Goal: Download file/media

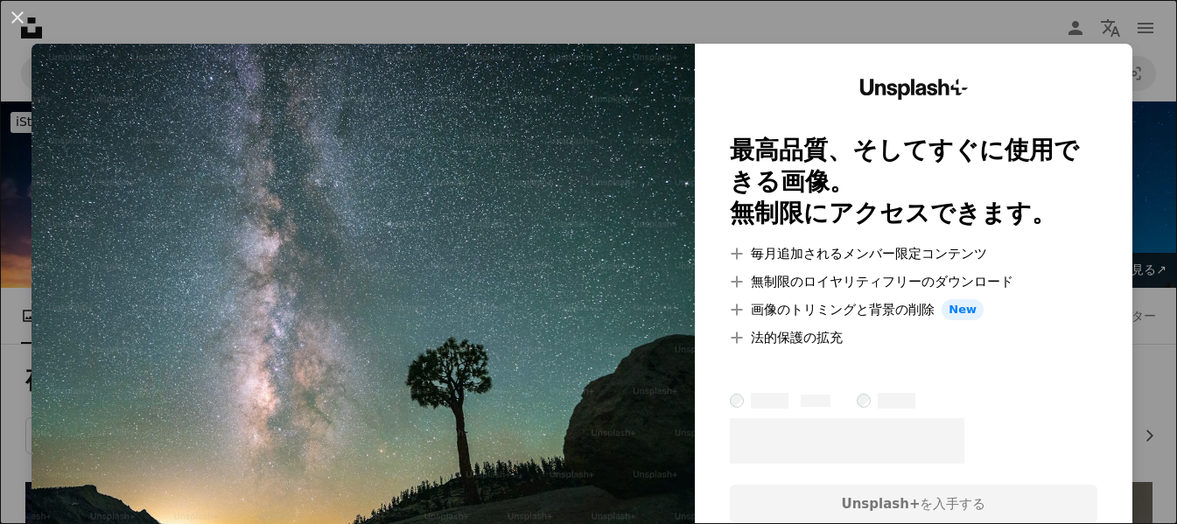
scroll to position [1620, 0]
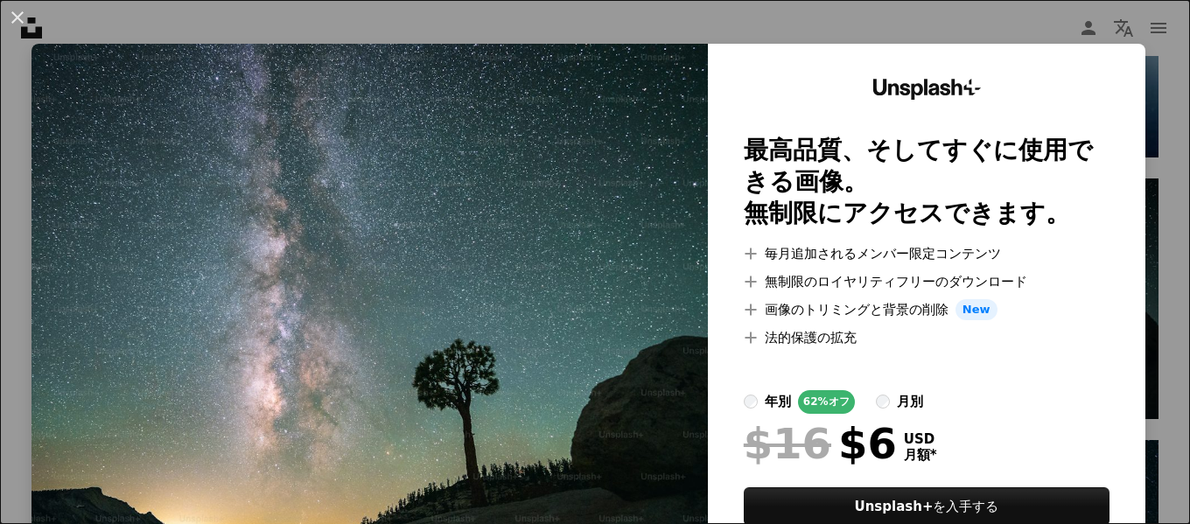
click at [1127, 398] on div "Unsplash+ 最高品質、そしてすぐに使用できる画像。 無制限にアクセスできます。 A plus sign 毎月追加されるメンバー限定コンテンツ A pl…" at bounding box center [927, 323] width 438 height 559
click at [1148, 279] on div "An X shape Unsplash+ 最高品質、そしてすぐに使用できる画像。 無制限にアクセスできます。 A plus sign 毎月追加されるメンバー限…" at bounding box center [595, 262] width 1190 height 524
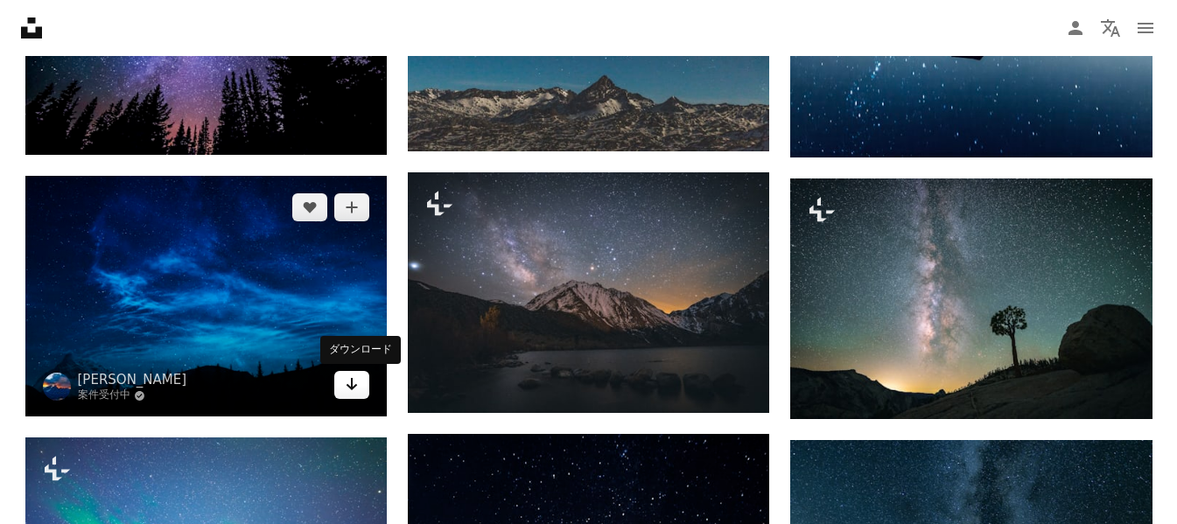
click at [349, 387] on icon "ダウンロード" at bounding box center [352, 384] width 11 height 12
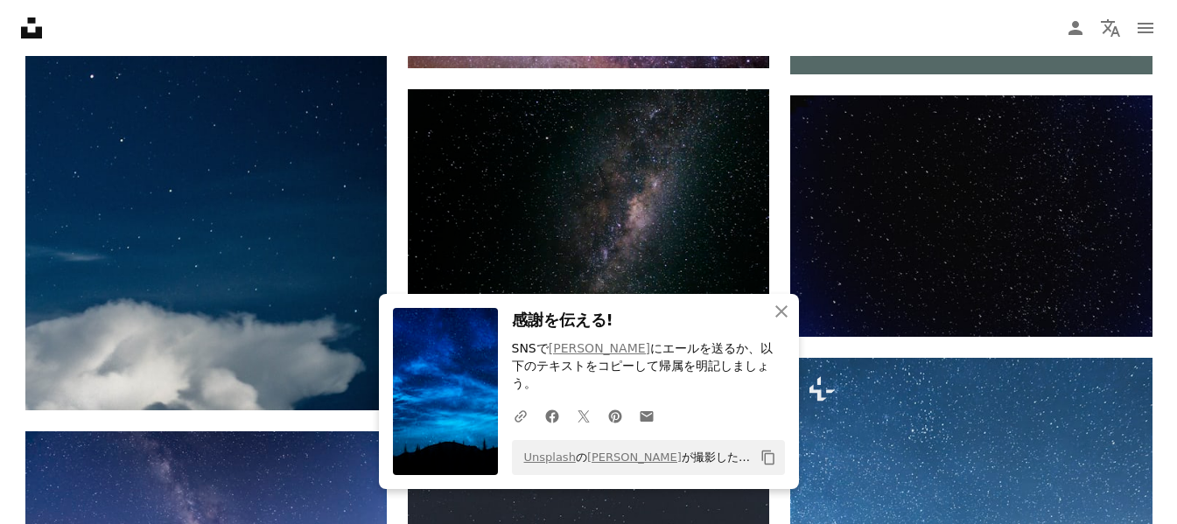
scroll to position [870, 0]
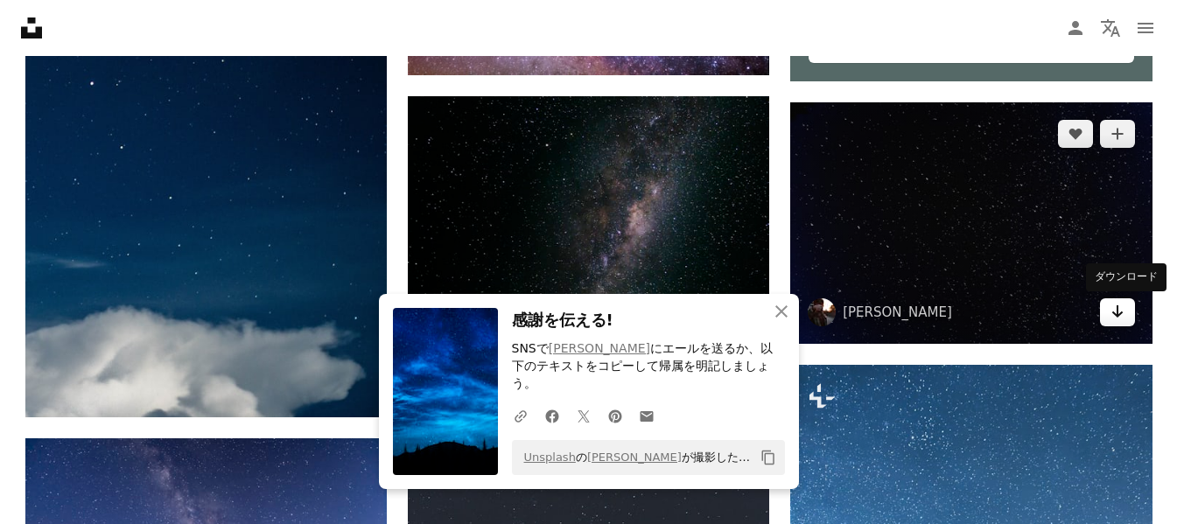
click at [1108, 312] on link "Arrow pointing down" at bounding box center [1117, 312] width 35 height 28
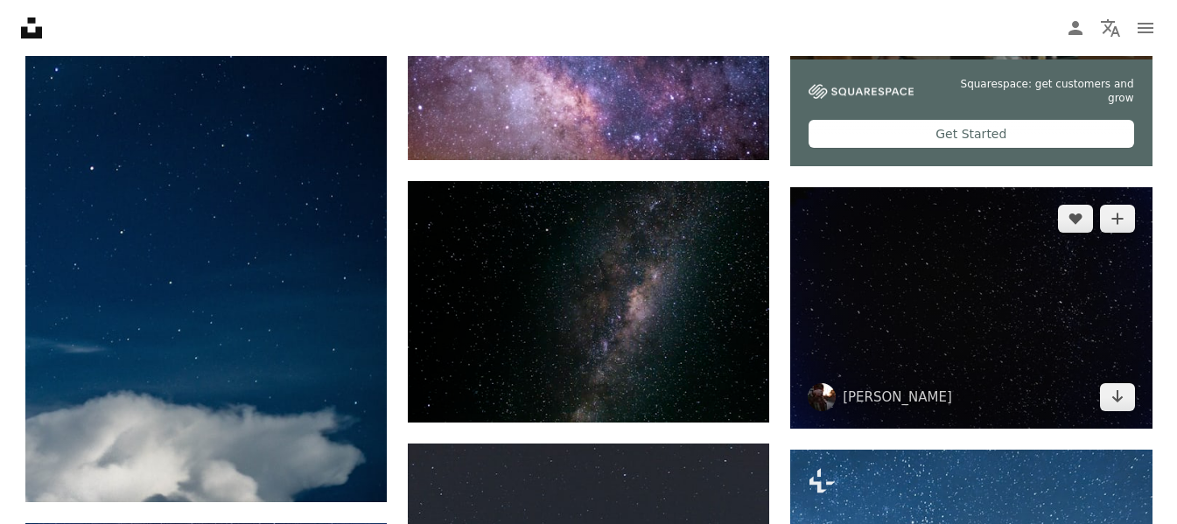
scroll to position [757, 0]
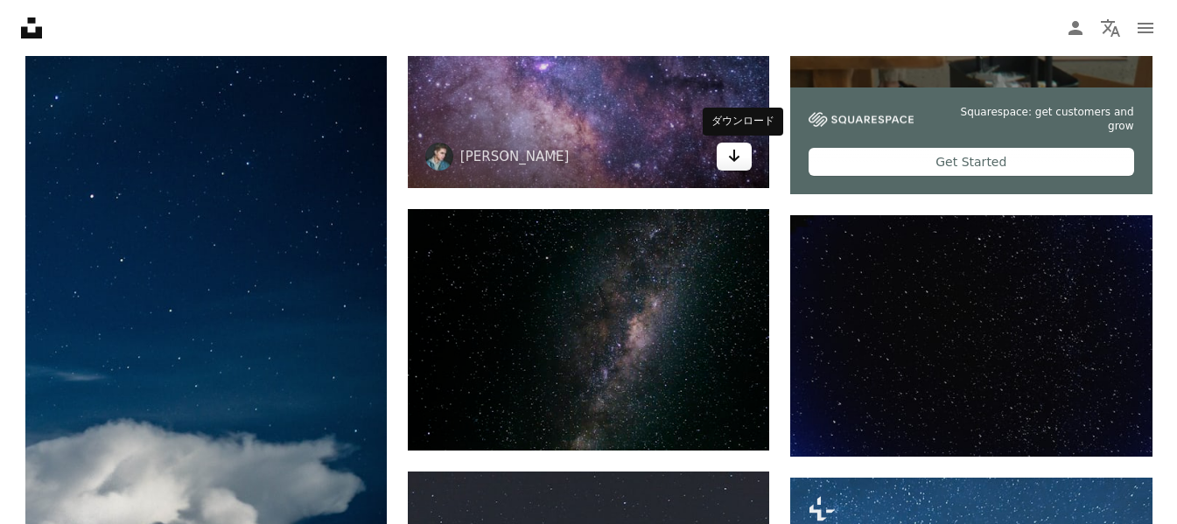
click at [726, 154] on link "Arrow pointing down" at bounding box center [734, 157] width 35 height 28
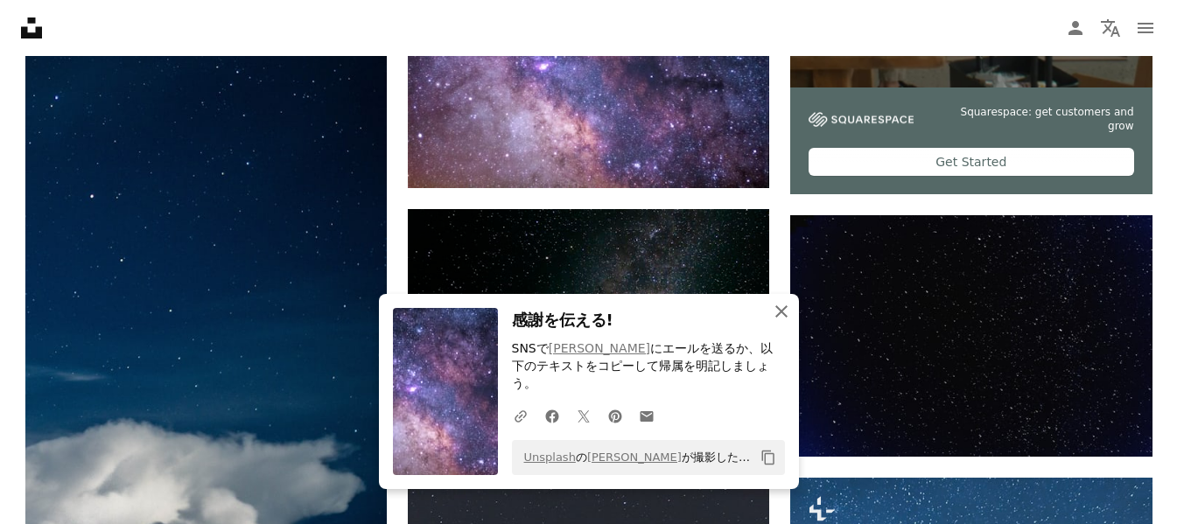
click at [777, 322] on icon "An X shape" at bounding box center [781, 311] width 21 height 21
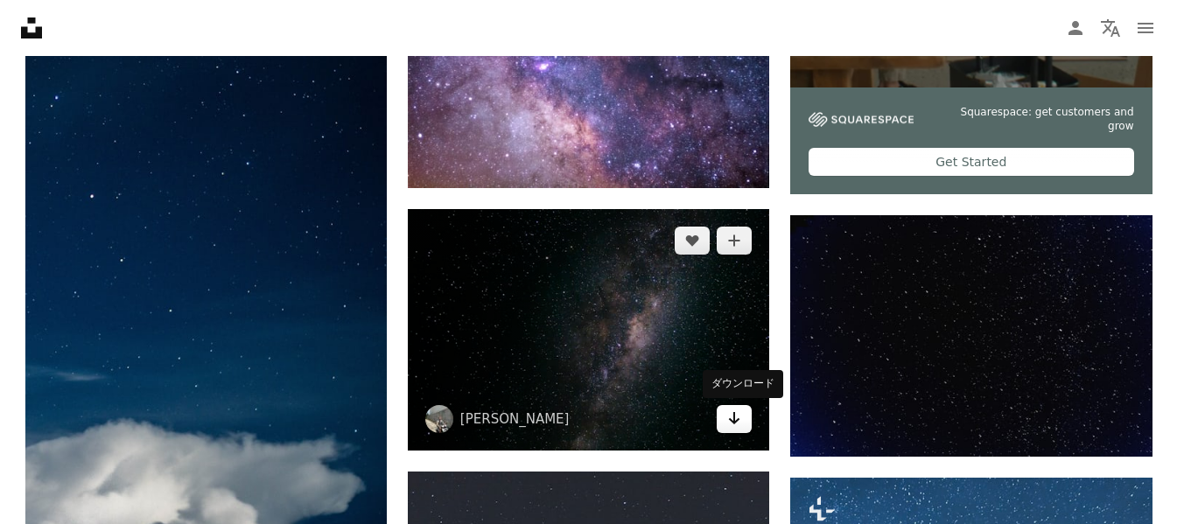
click at [743, 420] on link "Arrow pointing down" at bounding box center [734, 419] width 35 height 28
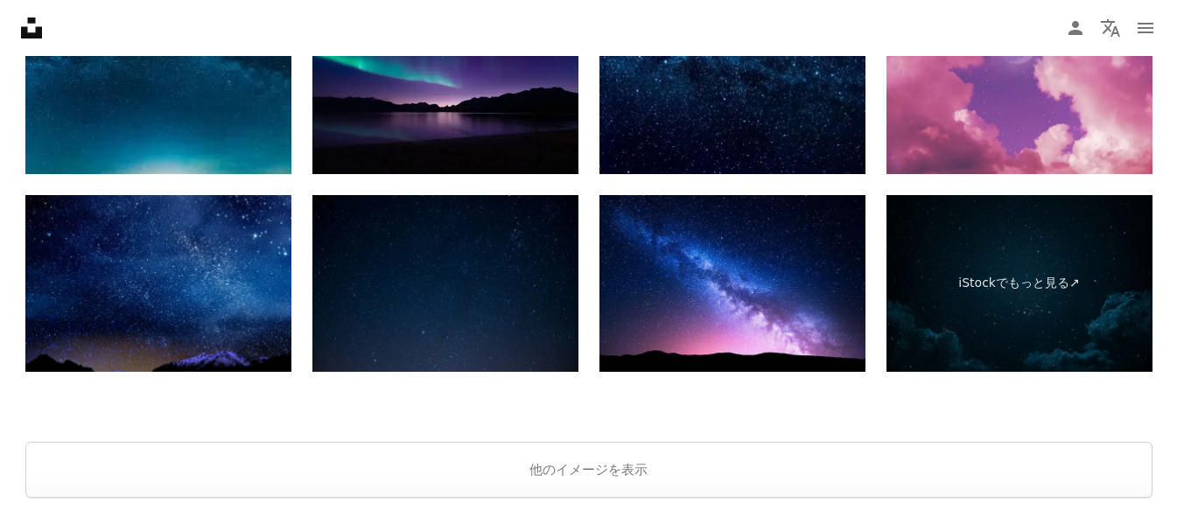
scroll to position [3294, 0]
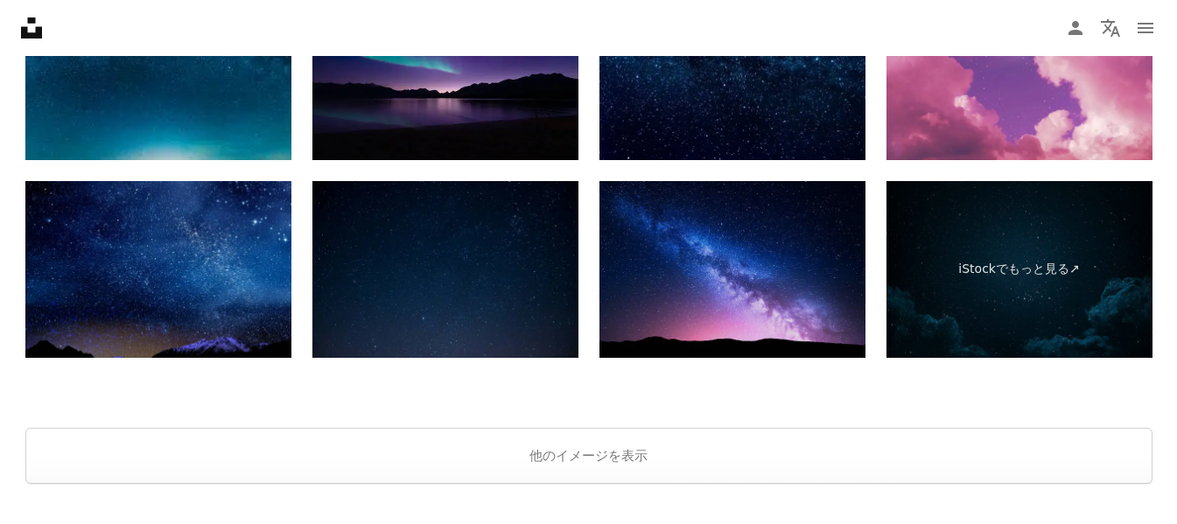
click at [773, 275] on img at bounding box center [733, 270] width 266 height 178
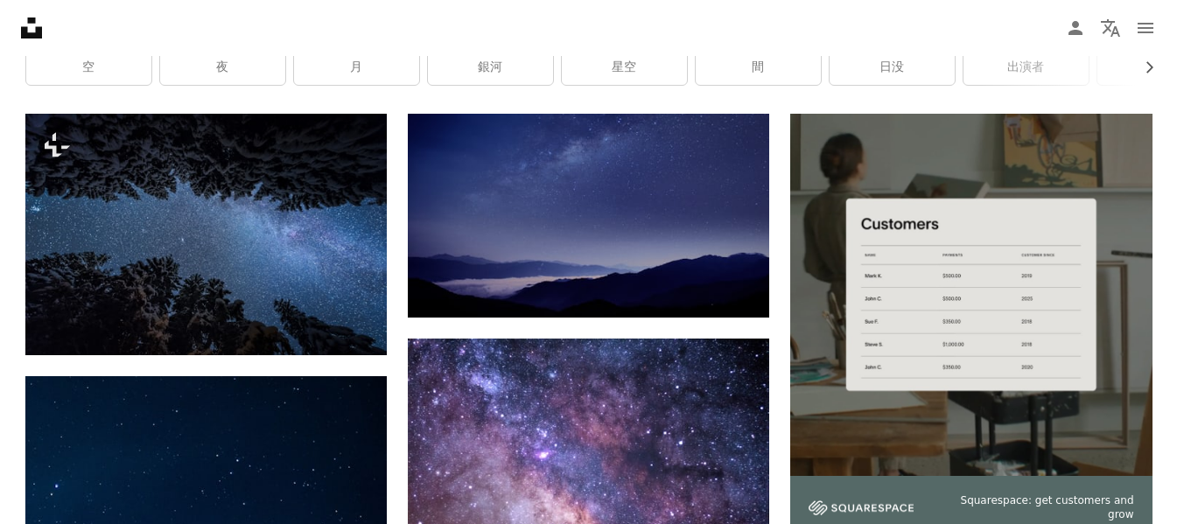
scroll to position [432, 0]
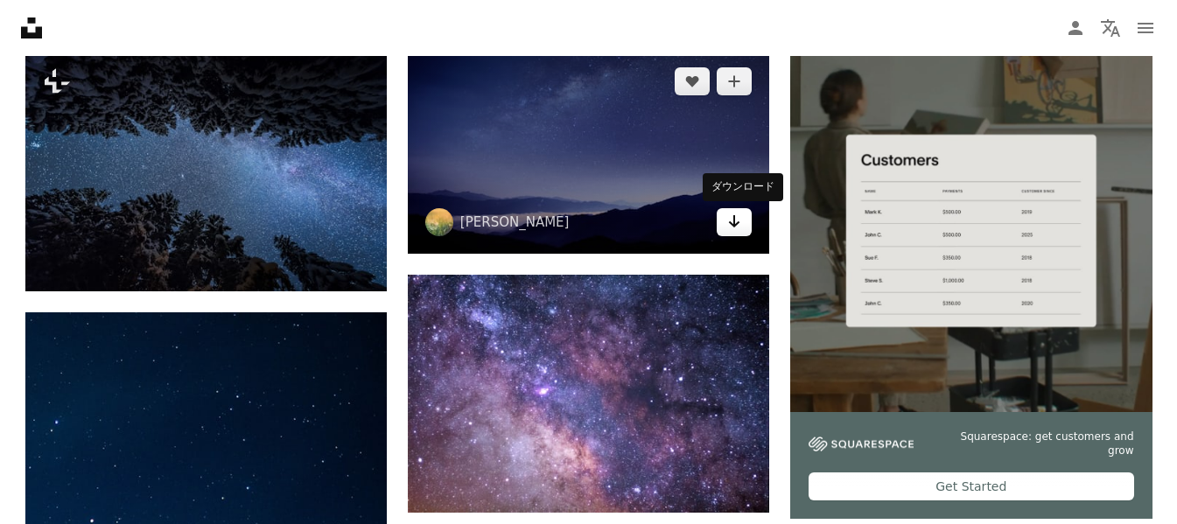
click at [724, 223] on link "Arrow pointing down" at bounding box center [734, 222] width 35 height 28
